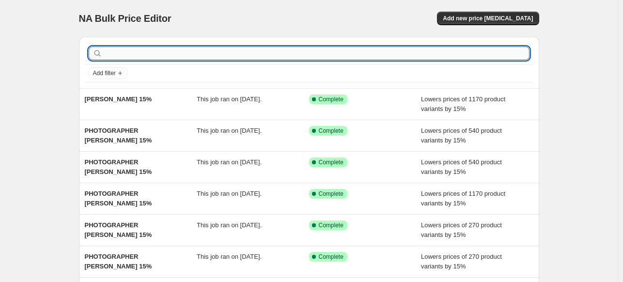
click at [160, 56] on input "text" at bounding box center [317, 54] width 426 height 14
paste input "ANTJE WENNER BRAUN"
type input "PHOTOGRAPHER ANTJE WENNER BRAUN"
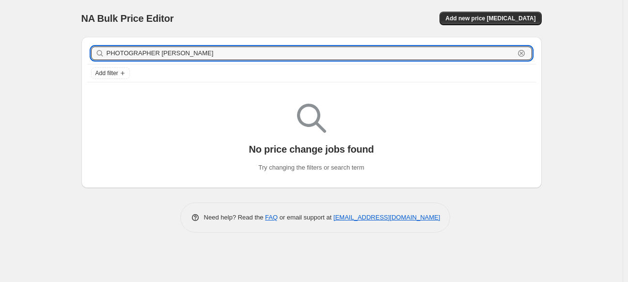
drag, startPoint x: 275, startPoint y: 50, endPoint x: -51, endPoint y: 49, distance: 326.3
click at [0, 49] on html "Home Settings Plans Skip to content NA Bulk Price Editor. This page is ready NA…" at bounding box center [314, 141] width 628 height 282
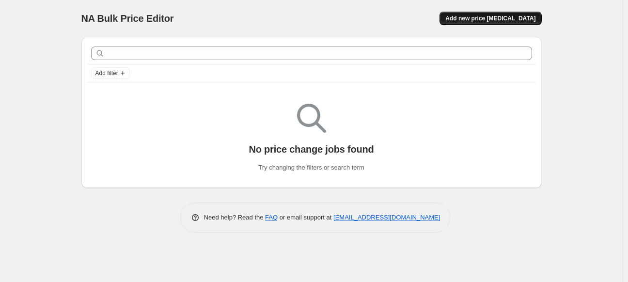
click at [494, 20] on span "Add new price [MEDICAL_DATA]" at bounding box center [491, 19] width 90 height 8
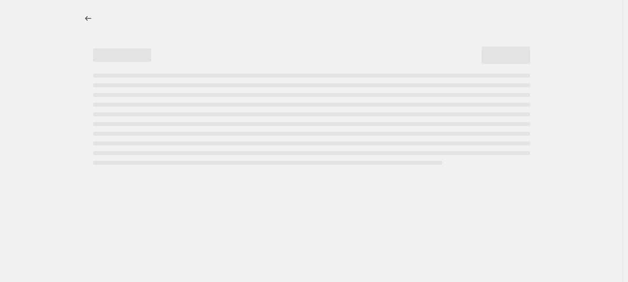
select select "percentage"
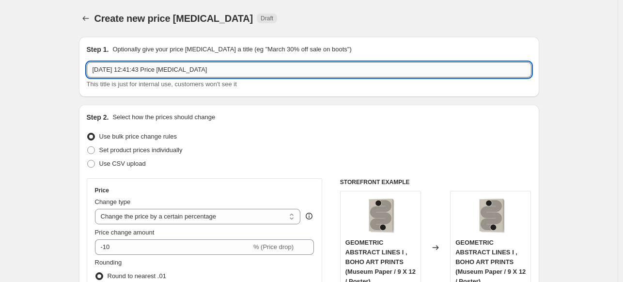
click at [223, 73] on input "3 Oct 2025, 12:41:43 Price change job" at bounding box center [309, 70] width 445 height 16
paste input "ANTJE WENNER BRAUN"
type input "PHOTOGRAPHER [PERSON_NAME] 15%"
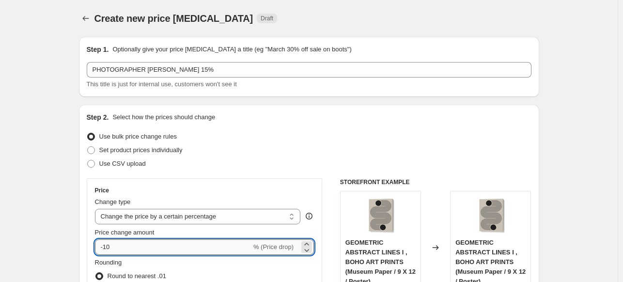
click at [151, 242] on input "-10" at bounding box center [173, 247] width 157 height 16
type input "-15"
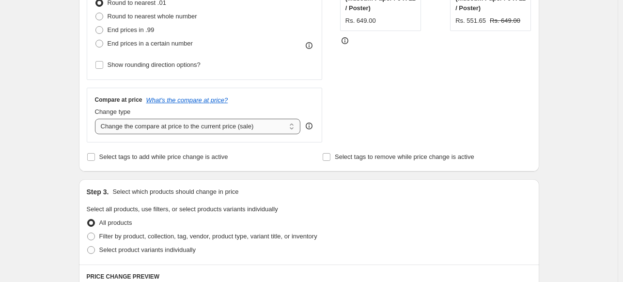
scroll to position [291, 0]
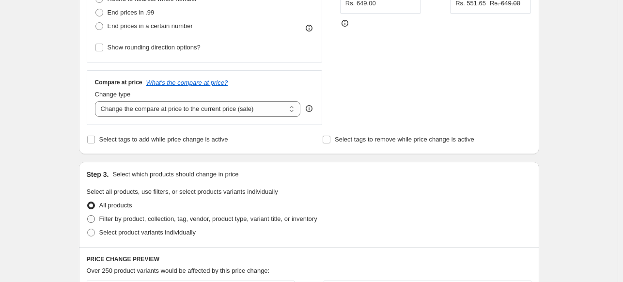
click at [111, 222] on span "Filter by product, collection, tag, vendor, product type, variant title, or inv…" at bounding box center [208, 218] width 218 height 7
click at [88, 216] on input "Filter by product, collection, tag, vendor, product type, variant title, or inv…" at bounding box center [87, 215] width 0 height 0
radio input "true"
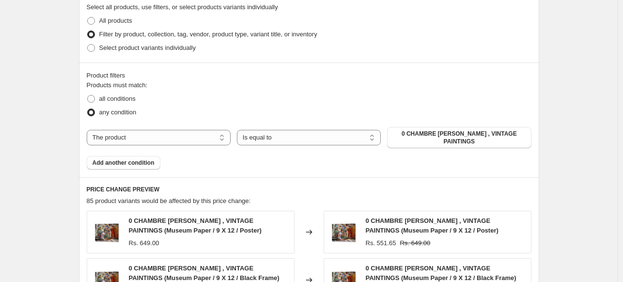
scroll to position [485, 0]
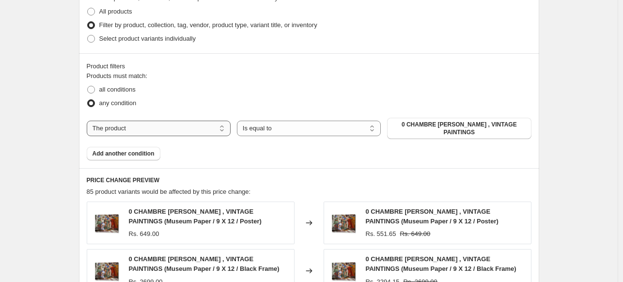
click at [181, 128] on select "The product The product's collection The product's tag The product's vendor The…" at bounding box center [159, 129] width 144 height 16
select select "collection"
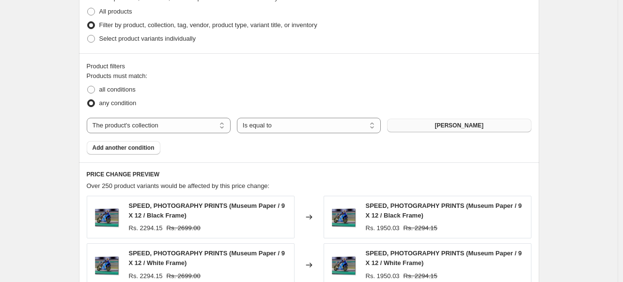
click at [482, 130] on button "ABDELKADER ALLAM" at bounding box center [459, 126] width 144 height 14
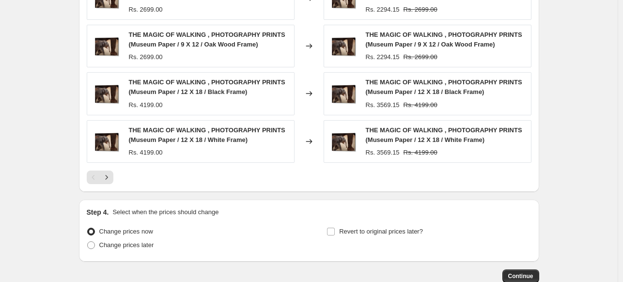
scroll to position [811, 0]
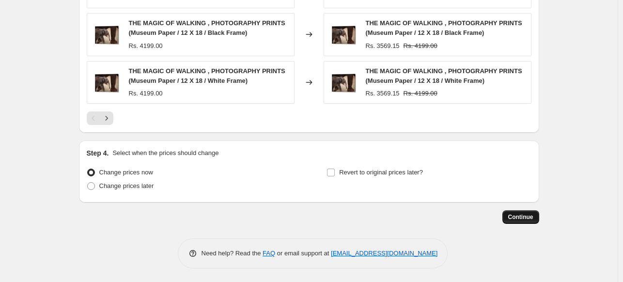
click at [518, 218] on span "Continue" at bounding box center [521, 217] width 25 height 8
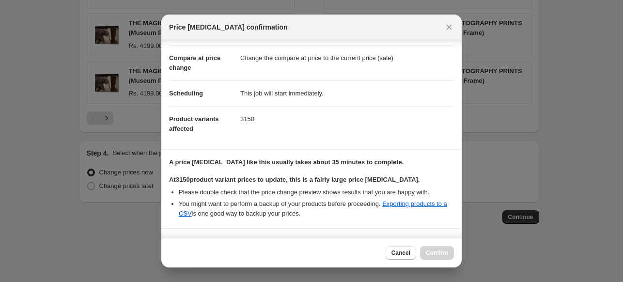
scroll to position [178, 0]
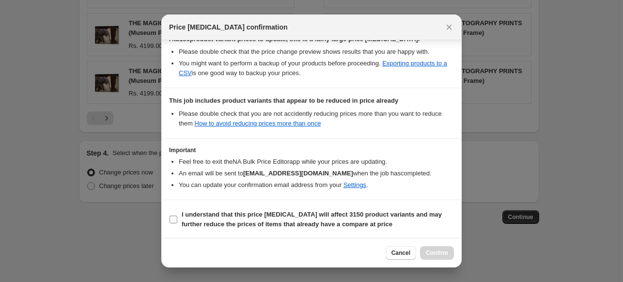
click at [273, 215] on b "I understand that this price change job will affect 3150 product variants and m…" at bounding box center [312, 219] width 260 height 17
click at [177, 216] on input "I understand that this price change job will affect 3150 product variants and m…" at bounding box center [174, 220] width 8 height 8
checkbox input "true"
click at [434, 255] on span "Confirm" at bounding box center [437, 253] width 22 height 8
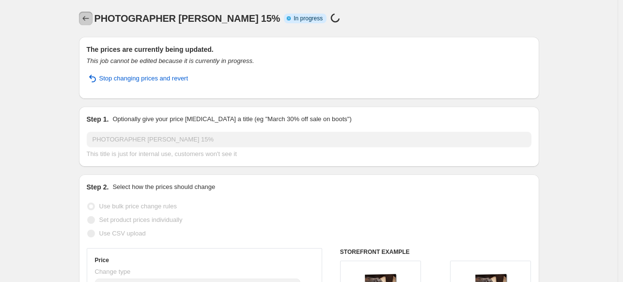
click at [84, 21] on icon "Price change jobs" at bounding box center [86, 19] width 10 height 10
